Goal: Information Seeking & Learning: Learn about a topic

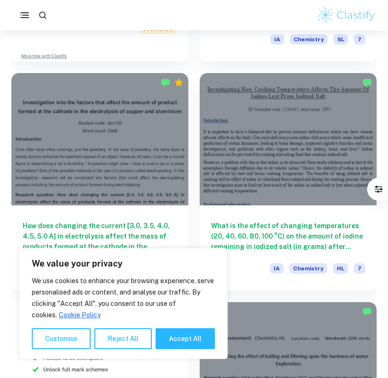
scroll to position [687, 0]
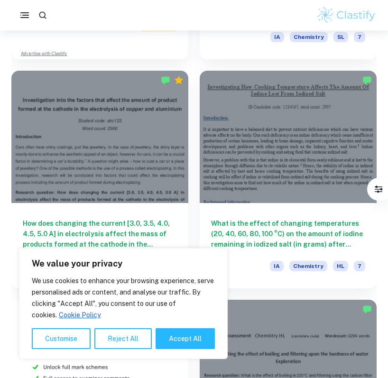
click at [176, 20] on div at bounding box center [194, 15] width 388 height 19
click at [73, 13] on div at bounding box center [194, 15] width 388 height 19
click at [47, 13] on button "button" at bounding box center [43, 15] width 18 height 18
type input "concentration"
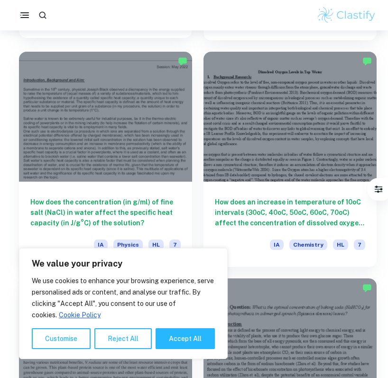
scroll to position [1183, 0]
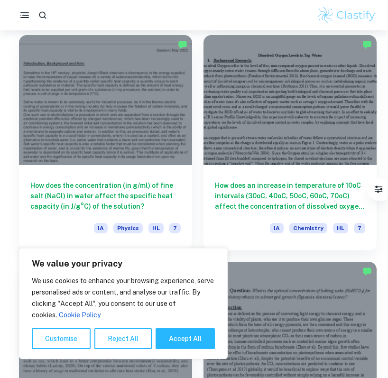
click at [149, 18] on div at bounding box center [194, 15] width 388 height 19
click at [133, 22] on div at bounding box center [194, 15] width 388 height 19
click at [42, 14] on icon "button" at bounding box center [43, 15] width 10 height 10
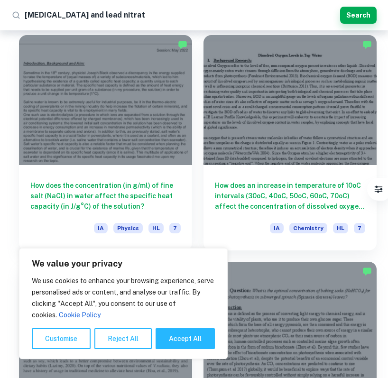
type input "[MEDICAL_DATA] and lead nitrate"
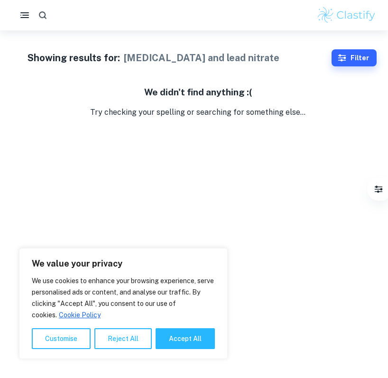
click at [50, 13] on button "button" at bounding box center [43, 15] width 18 height 18
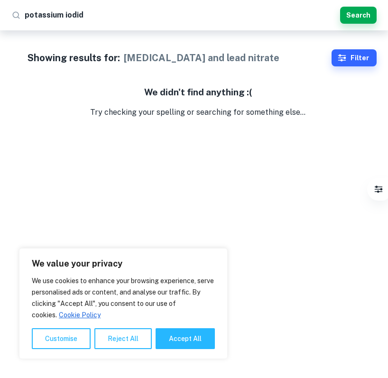
type input "[MEDICAL_DATA]"
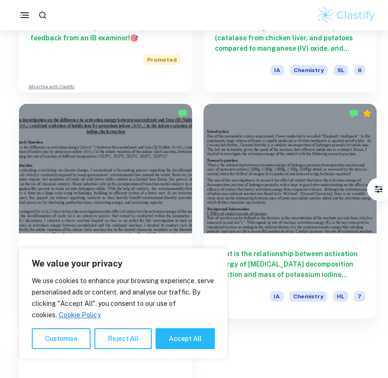
scroll to position [551, 0]
